Goal: Find specific page/section: Find specific page/section

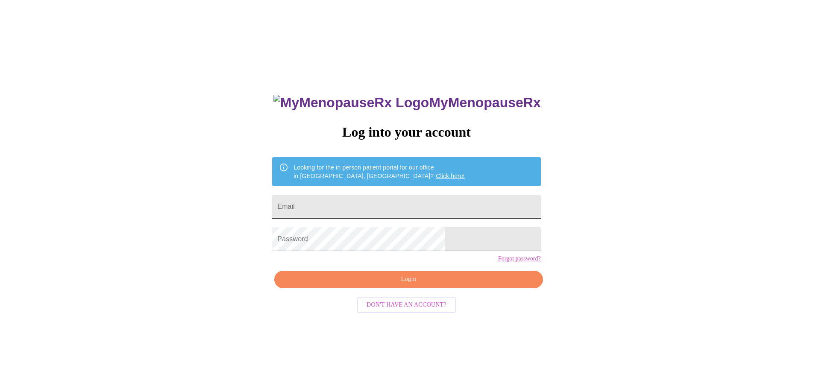
click at [399, 211] on input "Email" at bounding box center [406, 207] width 268 height 24
type input "[EMAIL_ADDRESS][DOMAIN_NAME]"
click at [399, 285] on span "Login" at bounding box center [408, 279] width 249 height 11
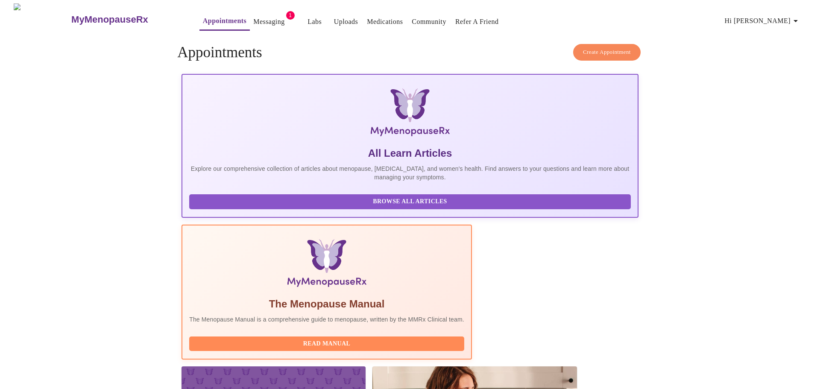
click at [253, 17] on link "Messaging" at bounding box center [268, 22] width 31 height 12
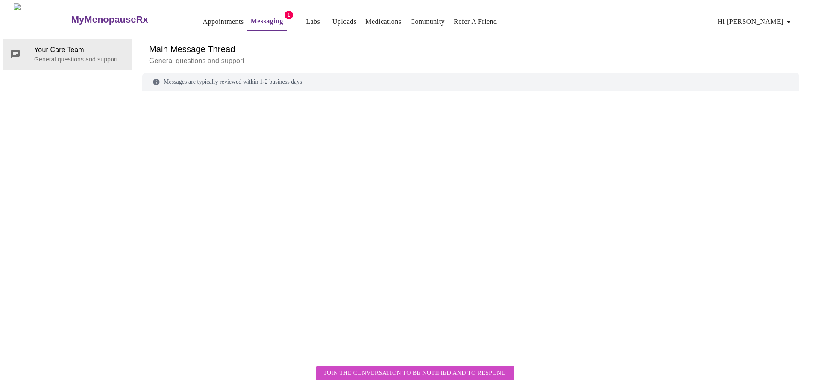
scroll to position [32, 0]
